Goal: Task Accomplishment & Management: Use online tool/utility

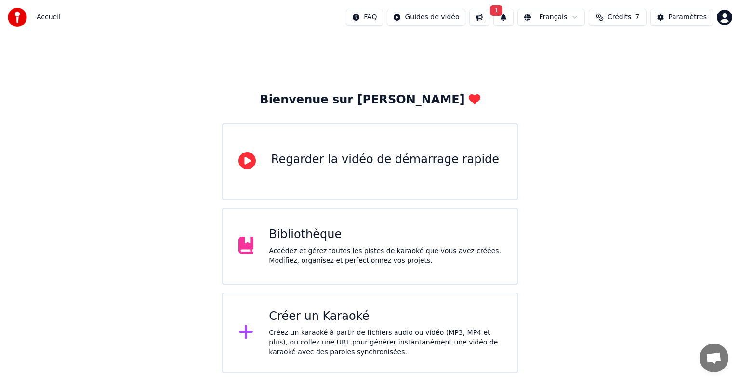
click at [502, 12] on span "1" at bounding box center [496, 10] width 13 height 11
click at [581, 50] on button "Mettre à Jour" at bounding box center [605, 47] width 60 height 17
click at [449, 20] on html "Accueil FAQ Guides de vidéo Français Crédits 7 Paramètres Bienvenue sur Youka R…" at bounding box center [370, 187] width 740 height 374
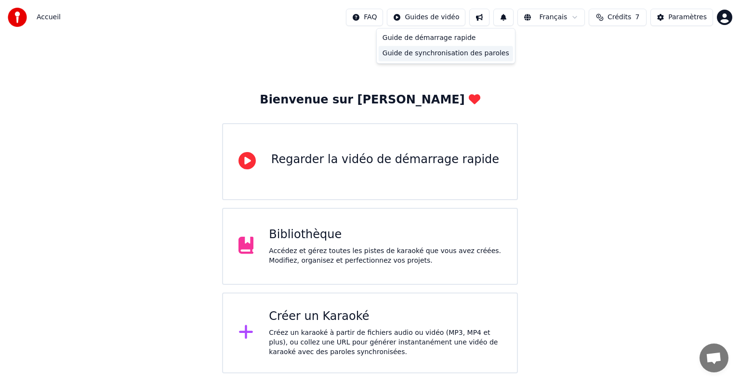
click at [438, 53] on div "Guide de synchronisation des paroles" at bounding box center [446, 53] width 134 height 15
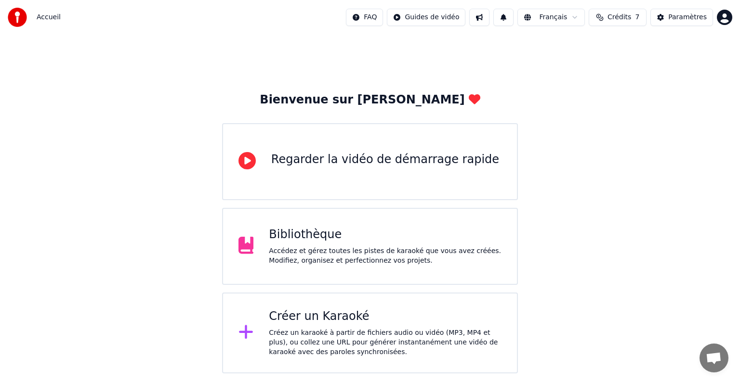
click at [489, 20] on button at bounding box center [479, 17] width 20 height 17
click at [511, 19] on button at bounding box center [503, 17] width 20 height 17
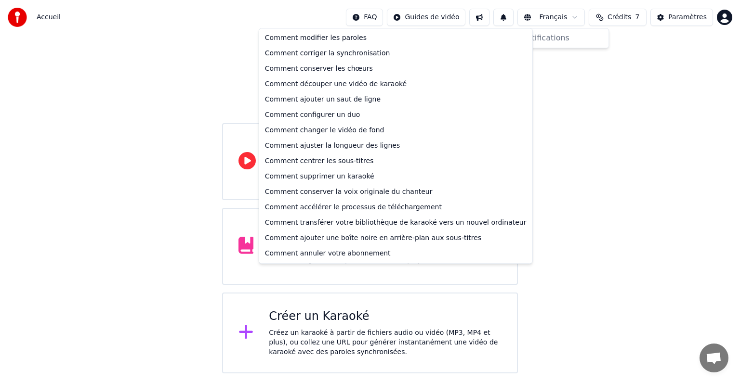
click at [380, 15] on html "Accueil FAQ Guides de vidéo Français Crédits 7 Paramètres Bienvenue sur Youka R…" at bounding box center [370, 187] width 740 height 374
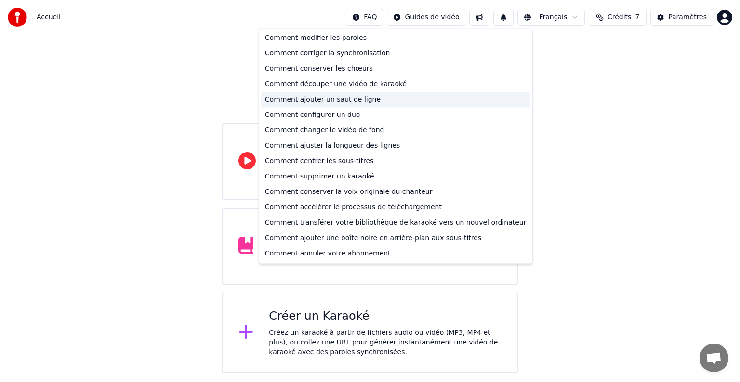
click at [347, 102] on div "Comment ajouter un saut de ligne" at bounding box center [395, 99] width 269 height 15
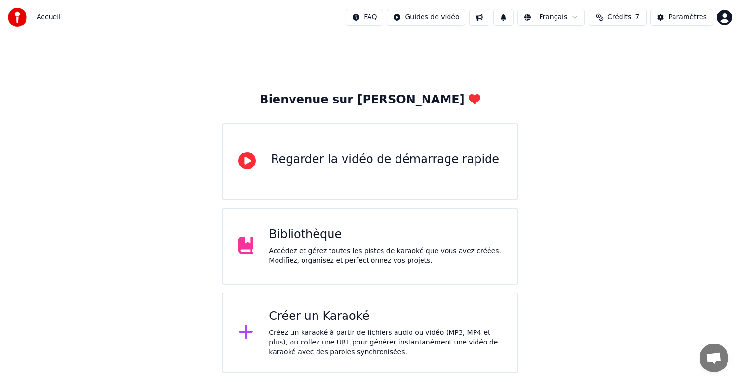
click at [302, 243] on div "Bibliothèque Accédez et gérez toutes les pistes de karaoké que vous avez créées…" at bounding box center [385, 246] width 233 height 39
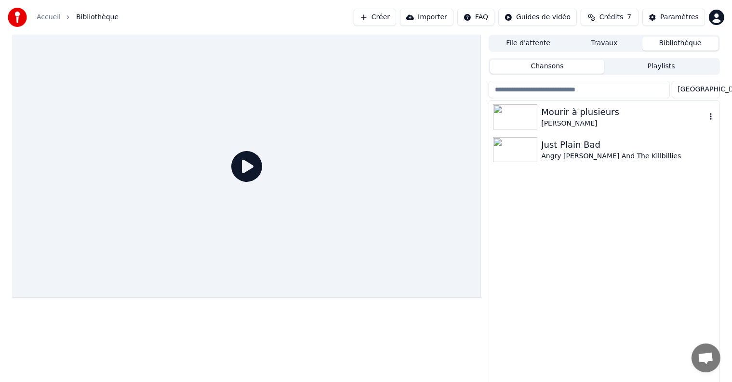
click at [582, 114] on div "Mourir à plusieurs" at bounding box center [623, 111] width 164 height 13
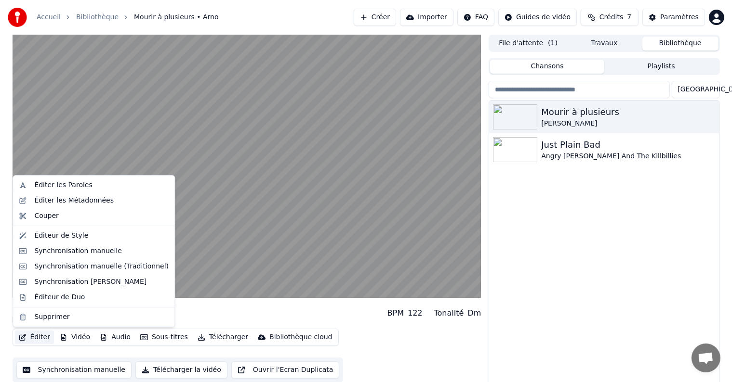
click at [36, 339] on button "Éditer" at bounding box center [34, 337] width 39 height 13
click at [50, 186] on div "Éditer les Paroles" at bounding box center [63, 186] width 58 height 10
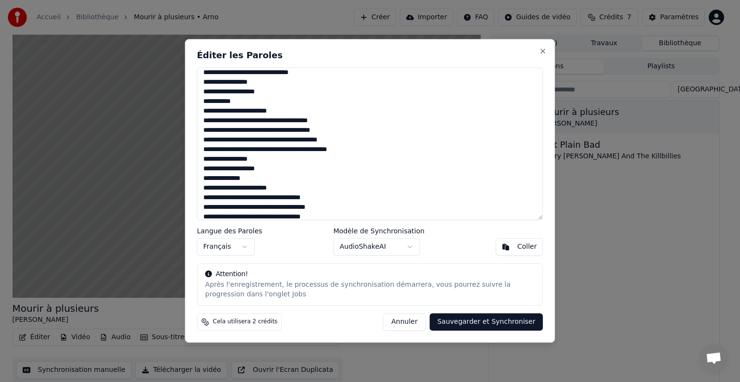
scroll to position [48, 0]
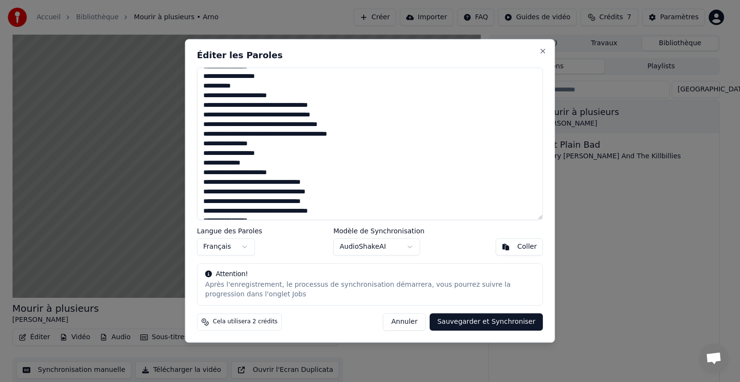
click at [269, 155] on textarea "**********" at bounding box center [370, 143] width 346 height 153
click at [411, 247] on body "Accueil Bibliothèque Mourir à plusieurs • [PERSON_NAME] Importer FAQ Guides de …" at bounding box center [366, 191] width 732 height 382
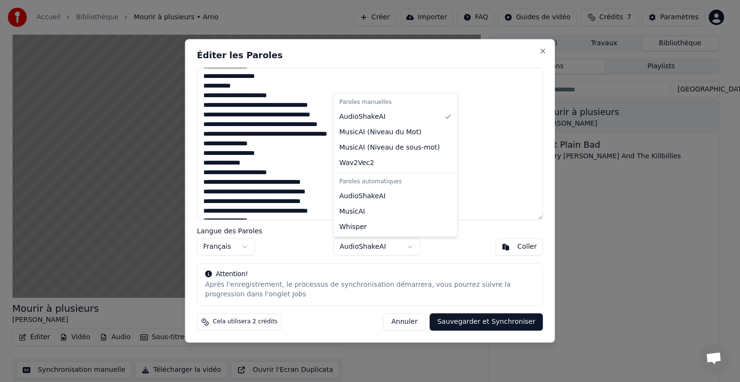
click at [411, 247] on body "Accueil Bibliothèque Mourir à plusieurs • [PERSON_NAME] Importer FAQ Guides de …" at bounding box center [366, 191] width 732 height 382
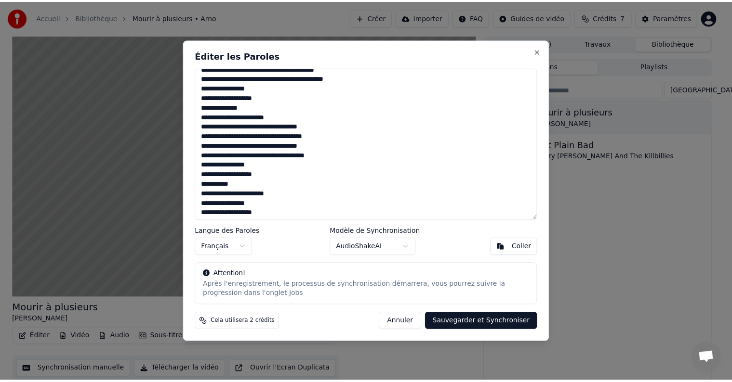
scroll to position [125, 0]
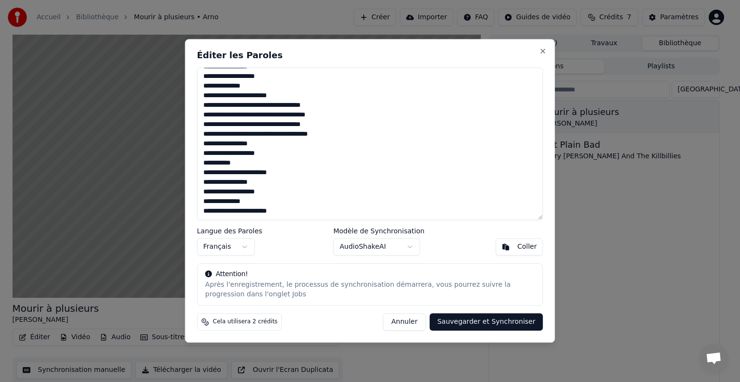
click at [418, 327] on button "Annuler" at bounding box center [404, 322] width 42 height 17
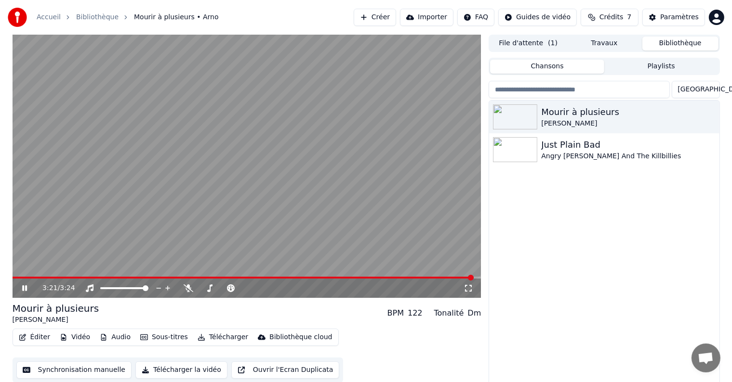
click at [627, 19] on button "Crédits 7" at bounding box center [609, 17] width 58 height 17
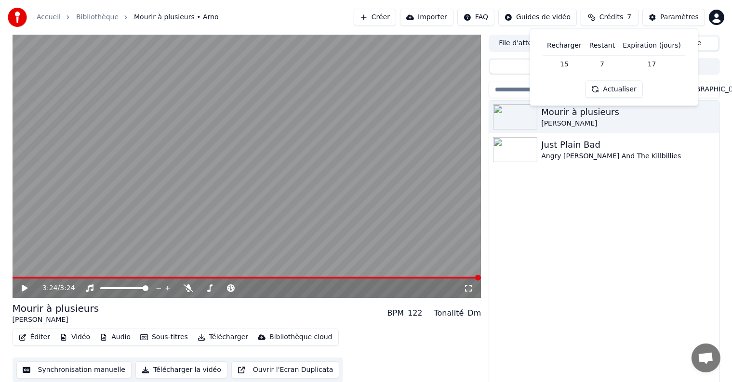
click at [570, 67] on td "15" at bounding box center [564, 63] width 42 height 17
click at [568, 47] on th "Recharger" at bounding box center [564, 45] width 42 height 19
click at [662, 48] on th "Expiration (jours)" at bounding box center [651, 45] width 66 height 19
click at [625, 89] on button "Actualiser" at bounding box center [613, 89] width 57 height 17
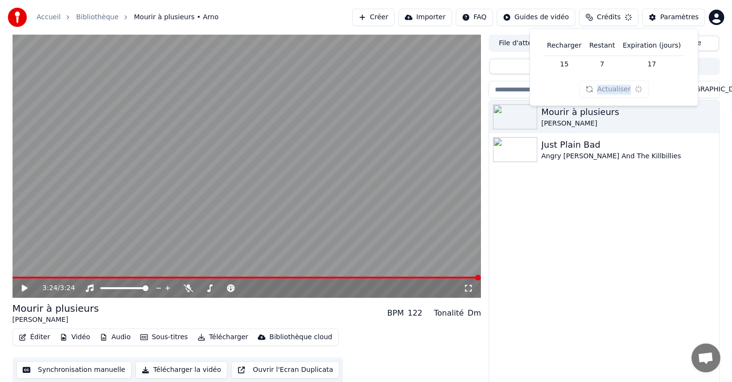
click at [625, 89] on div "Actualiser" at bounding box center [613, 89] width 69 height 17
click at [625, 89] on button "Actualiser" at bounding box center [613, 89] width 57 height 17
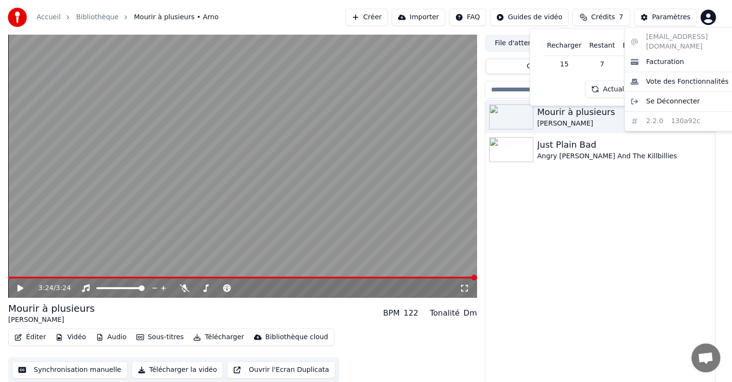
click at [716, 16] on html "Accueil Bibliothèque Mourir à plusieurs • [PERSON_NAME] Importer FAQ Guides de …" at bounding box center [366, 191] width 732 height 382
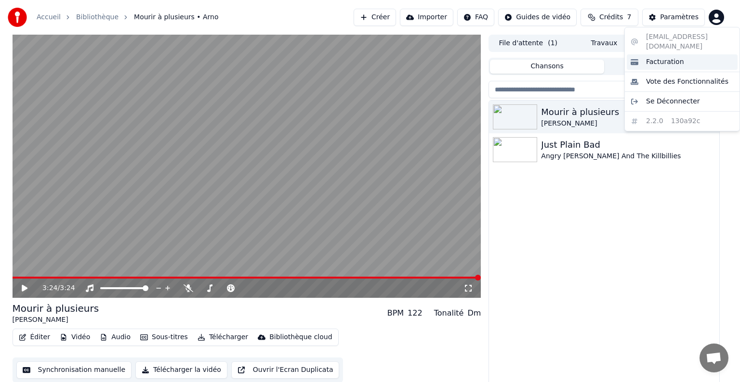
click at [653, 57] on span "Facturation" at bounding box center [665, 62] width 38 height 10
click at [717, 21] on html "Accueil Bibliothèque Mourir à plusieurs • [PERSON_NAME] Importer FAQ Guides de …" at bounding box center [370, 191] width 740 height 382
click at [689, 77] on span "Vote des Fonctionnalités" at bounding box center [687, 82] width 82 height 10
